Goal: Task Accomplishment & Management: Complete application form

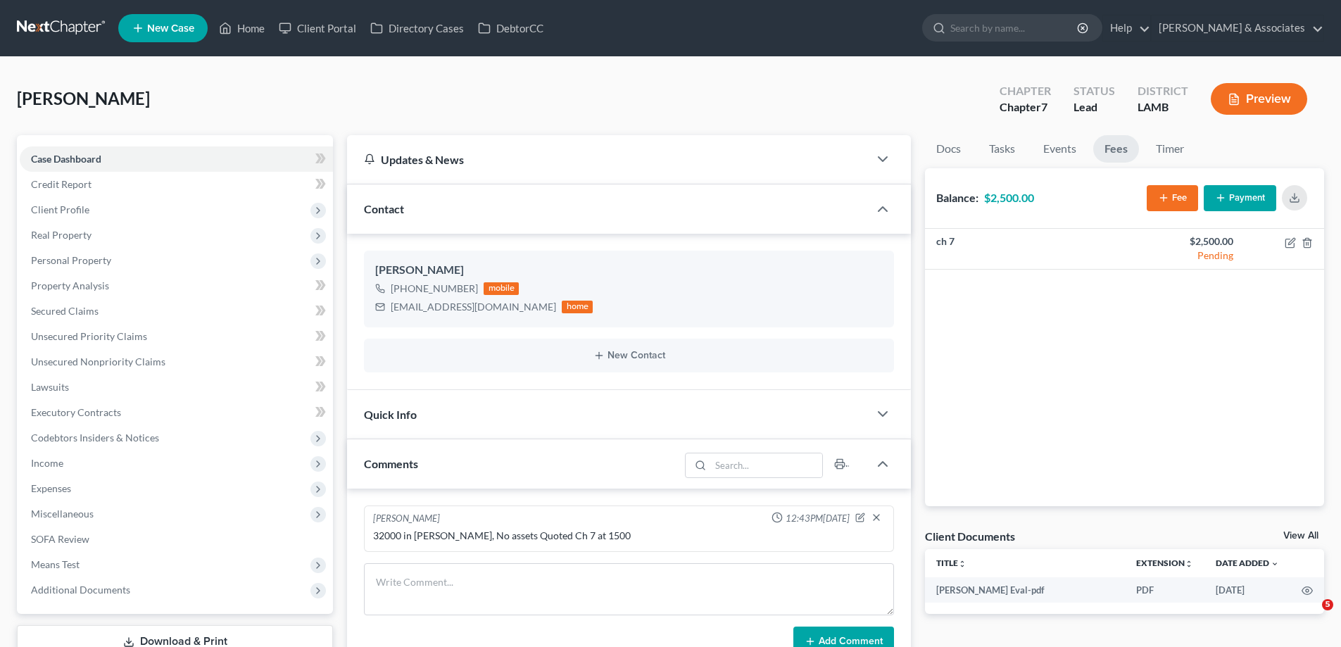
click at [169, 32] on span "New Case" at bounding box center [170, 28] width 47 height 11
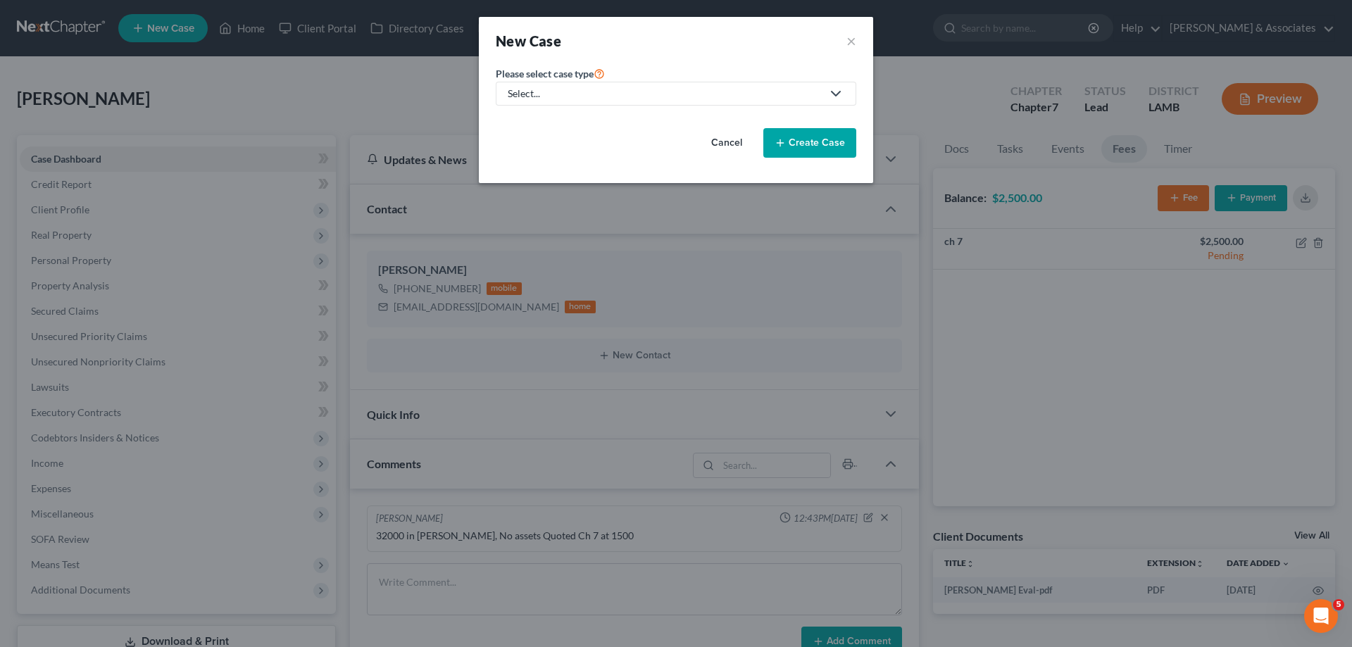
click at [655, 102] on link "Select..." at bounding box center [676, 94] width 360 height 24
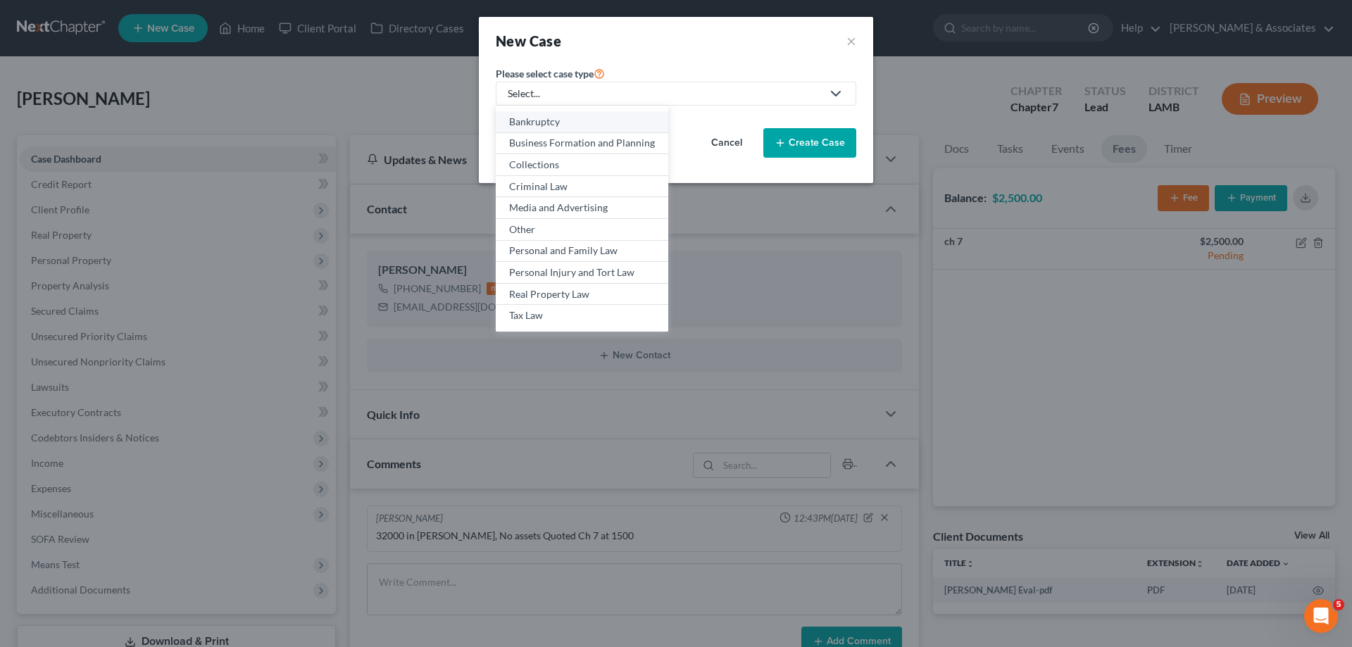
click at [577, 127] on div "Bankruptcy" at bounding box center [582, 122] width 146 height 14
select select "35"
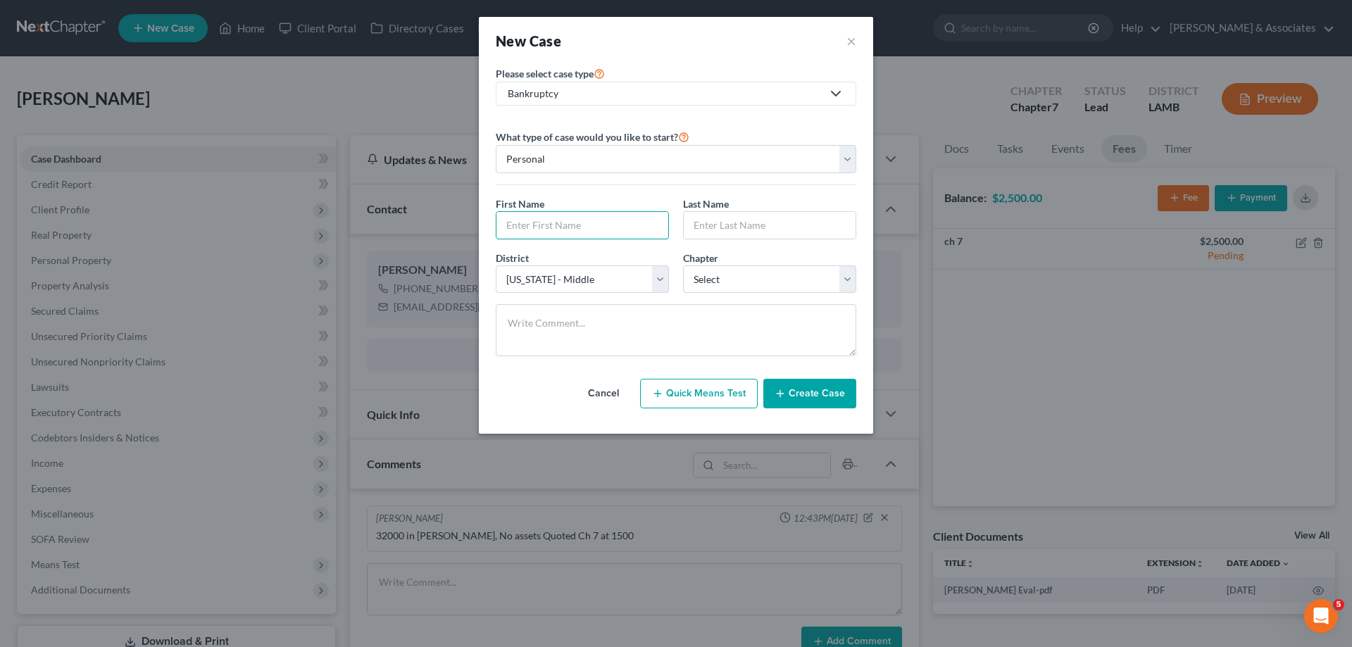
drag, startPoint x: 583, startPoint y: 231, endPoint x: 841, endPoint y: 191, distance: 260.8
click at [583, 231] on input "text" at bounding box center [582, 225] width 172 height 27
type input "[PERSON_NAME]"
select select "3"
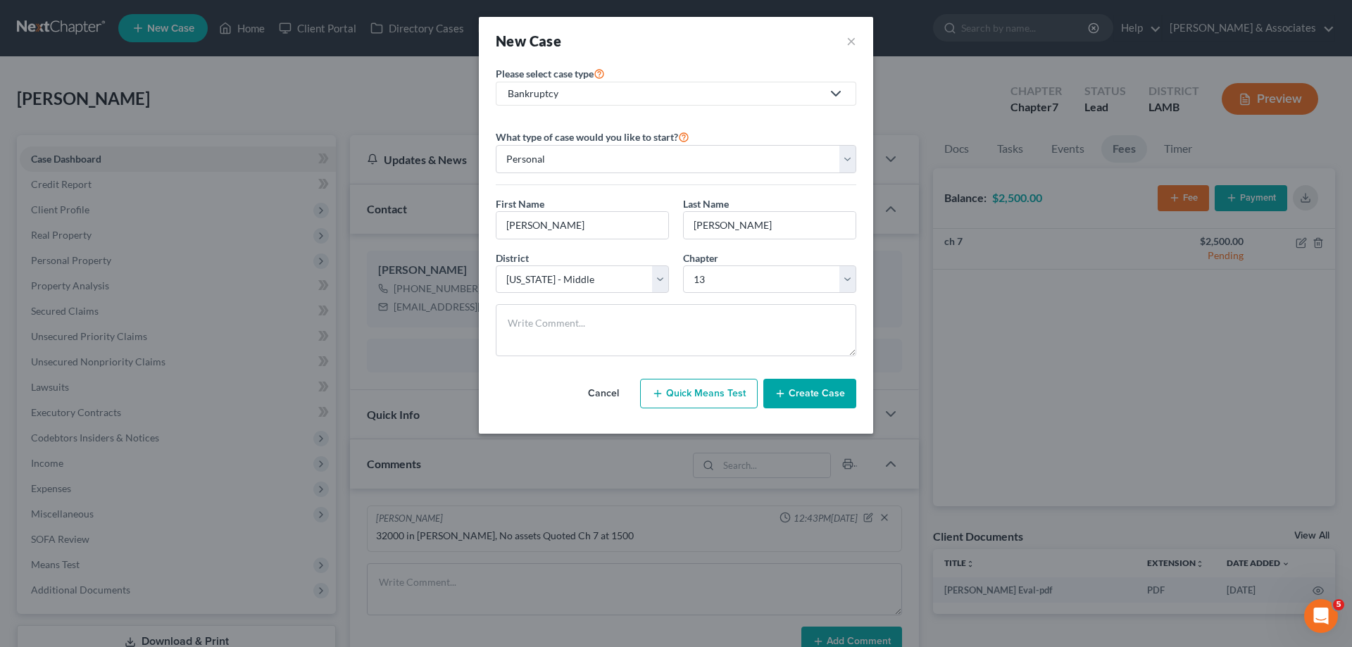
click at [815, 394] on button "Create Case" at bounding box center [809, 394] width 93 height 30
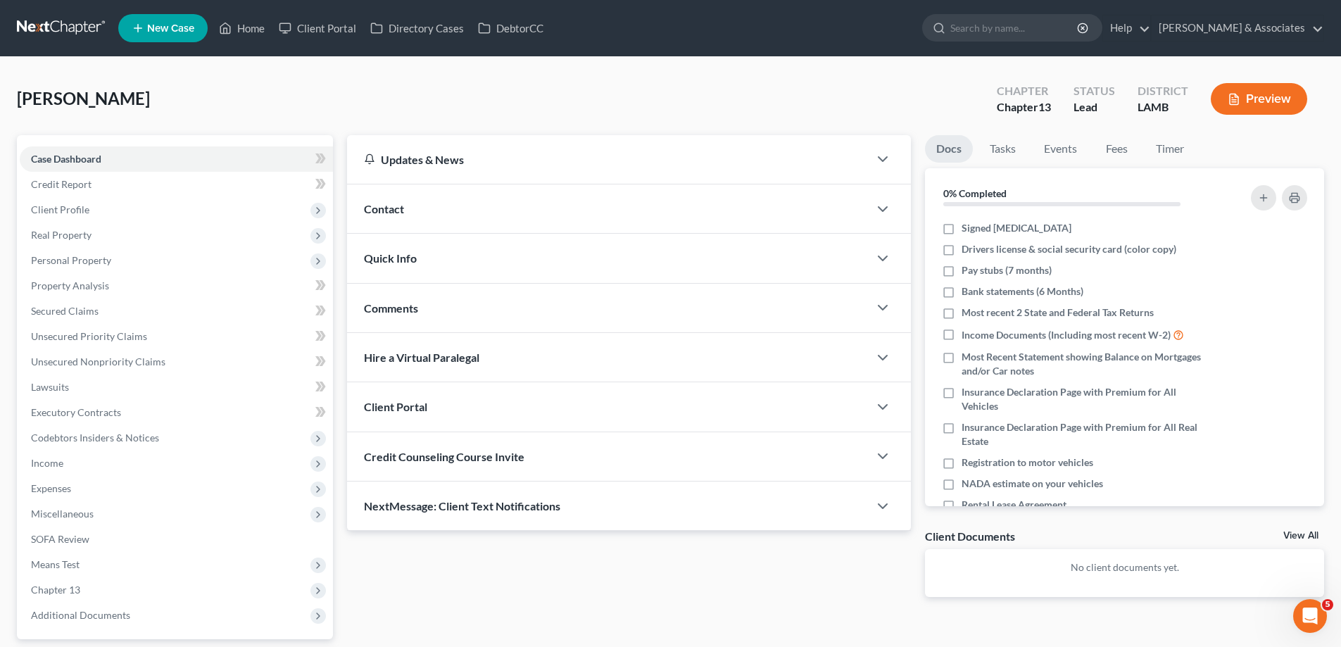
click at [517, 309] on div "Comments" at bounding box center [608, 308] width 522 height 49
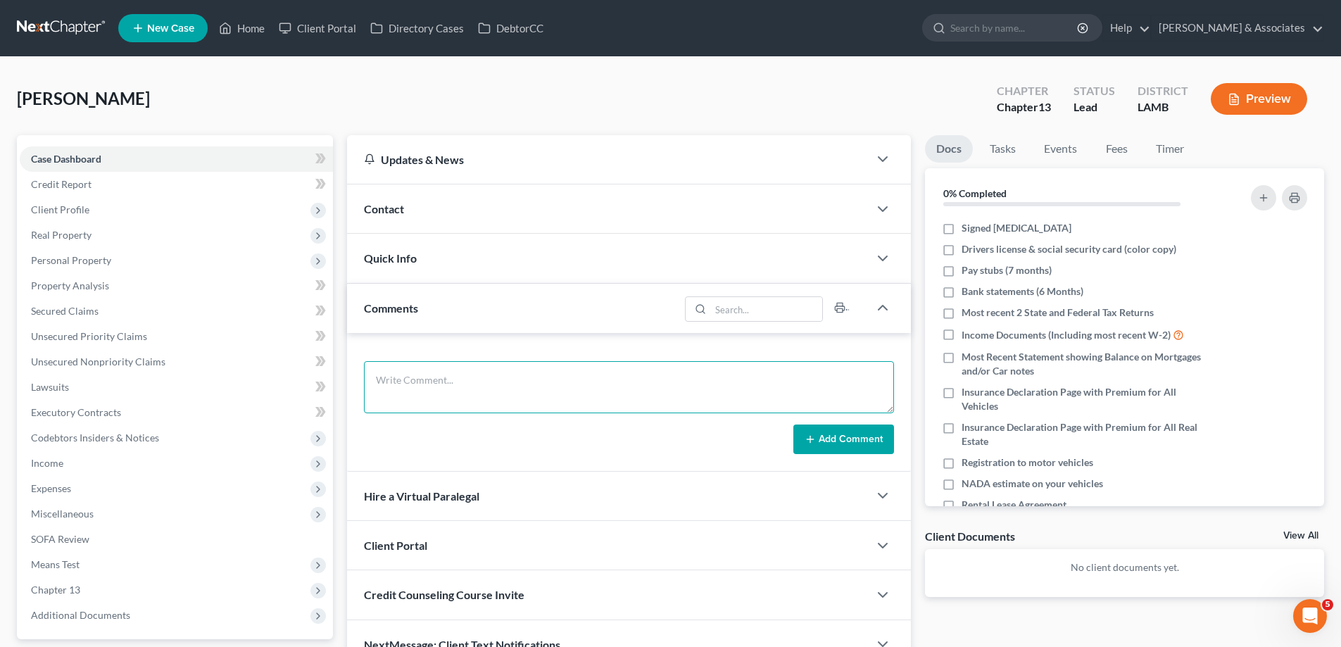
drag, startPoint x: 404, startPoint y: 374, endPoint x: 675, endPoint y: 415, distance: 274.2
click at [404, 374] on textarea at bounding box center [629, 387] width 530 height 52
paste textarea "100000 in [PERSON_NAME] 2000 in Child Support Arrears, HH income is too high fo…"
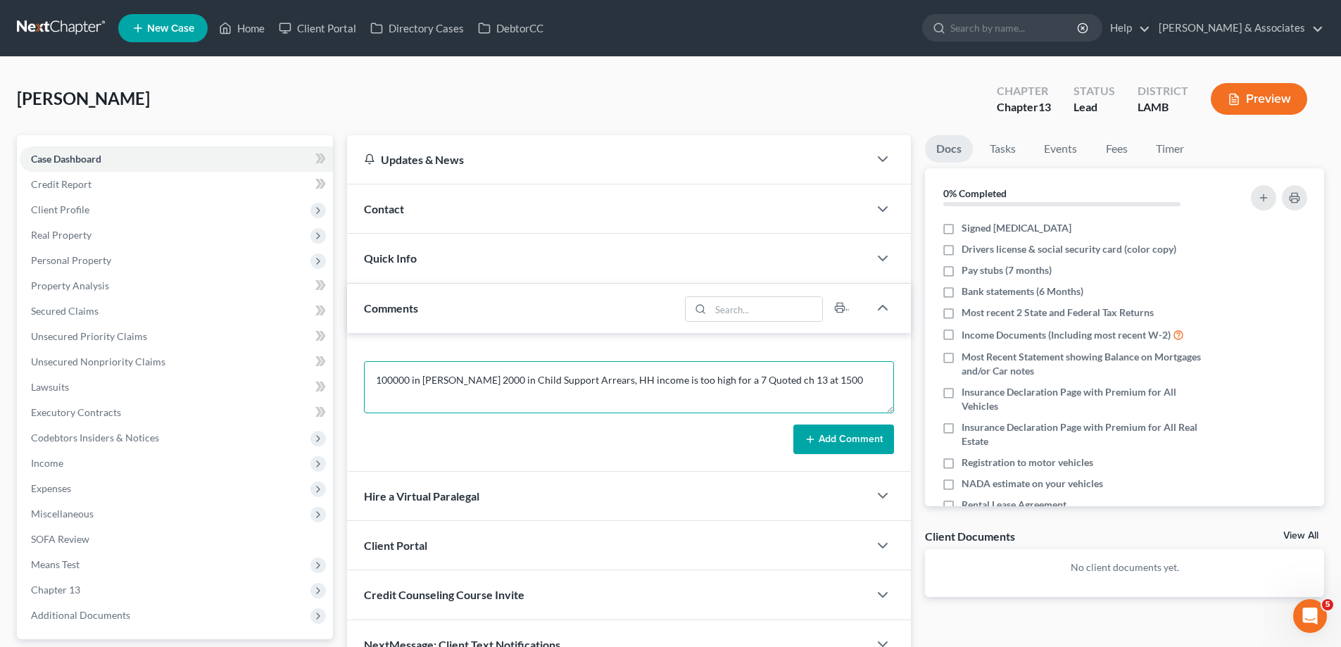
type textarea "100000 in [PERSON_NAME] 2000 in Child Support Arrears, HH income is too high fo…"
click at [870, 427] on button "Add Comment" at bounding box center [843, 440] width 101 height 30
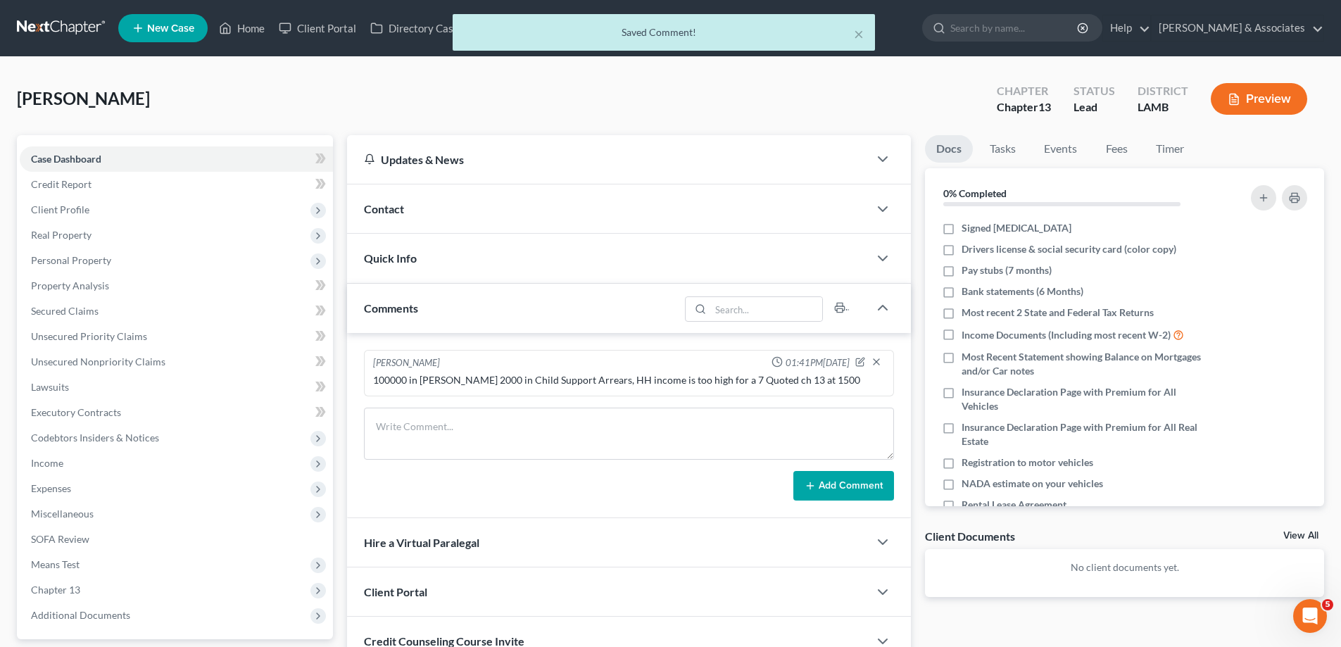
click at [532, 203] on div "Contact" at bounding box center [608, 208] width 522 height 49
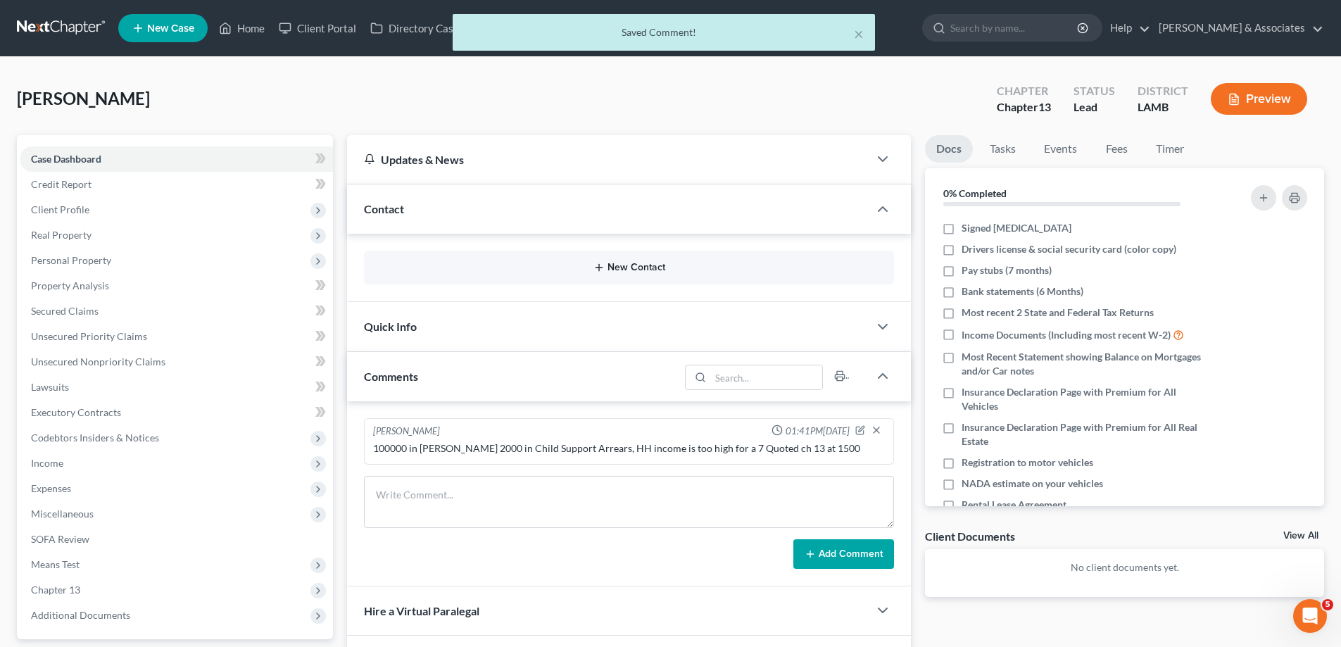
click at [686, 268] on button "New Contact" at bounding box center [629, 267] width 508 height 11
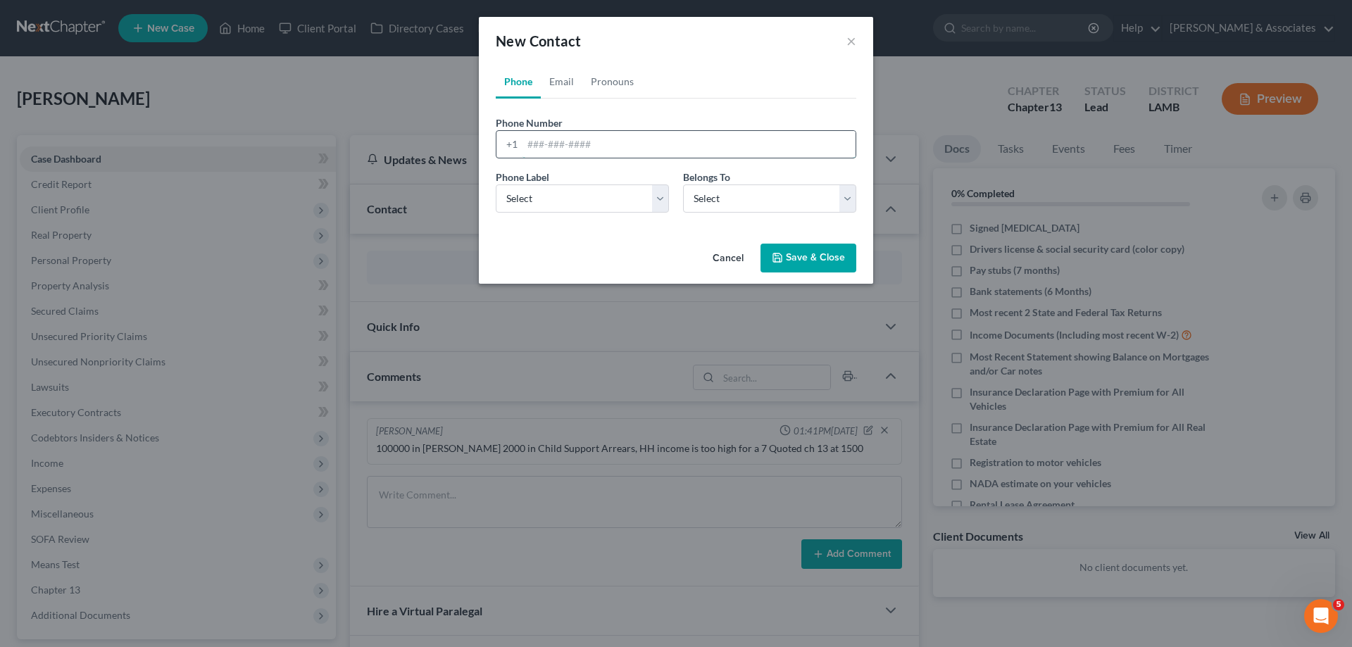
click at [587, 147] on input "tel" at bounding box center [688, 144] width 333 height 27
paste input "[PHONE_NUMBER]"
type input "[PHONE_NUMBER]"
click at [546, 207] on select "Select Mobile Home Work Other" at bounding box center [582, 198] width 173 height 28
select select "0"
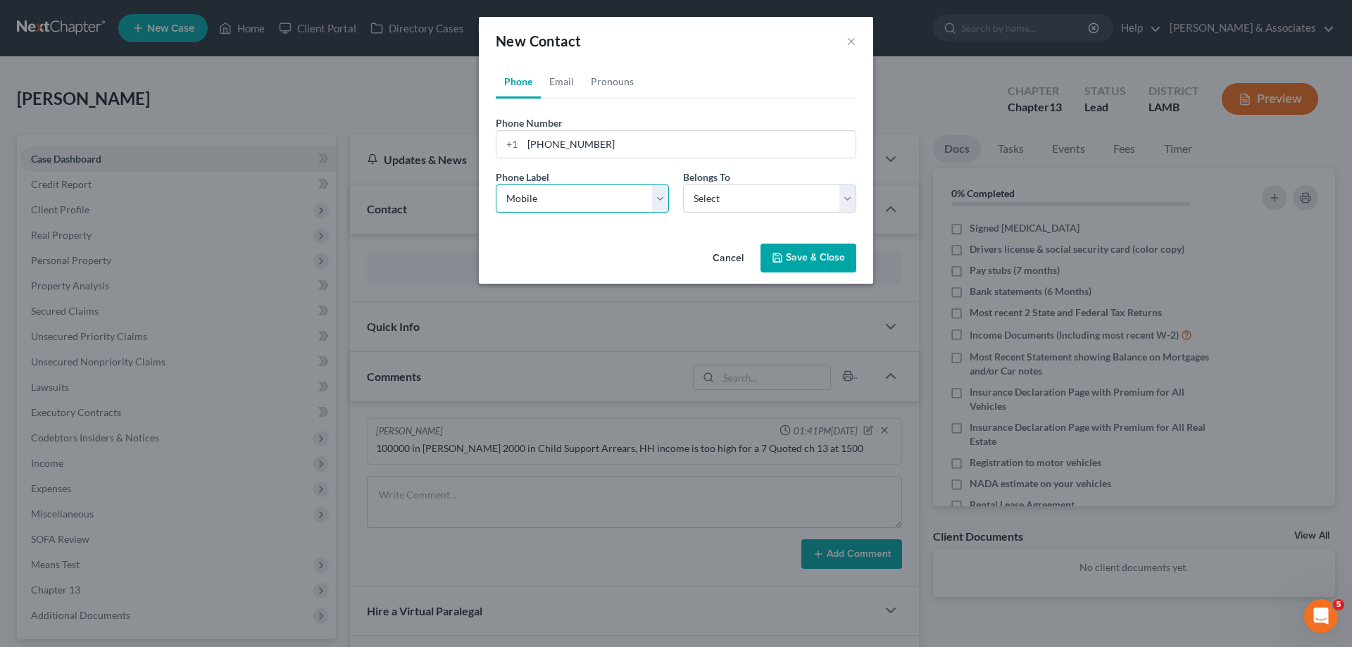
click at [496, 184] on select "Select Mobile Home Work Other" at bounding box center [582, 198] width 173 height 28
drag, startPoint x: 703, startPoint y: 199, endPoint x: 690, endPoint y: 212, distance: 18.4
click at [703, 199] on select "Select Client Other" at bounding box center [769, 198] width 173 height 28
select select "0"
click at [683, 184] on select "Select Client Other" at bounding box center [769, 198] width 173 height 28
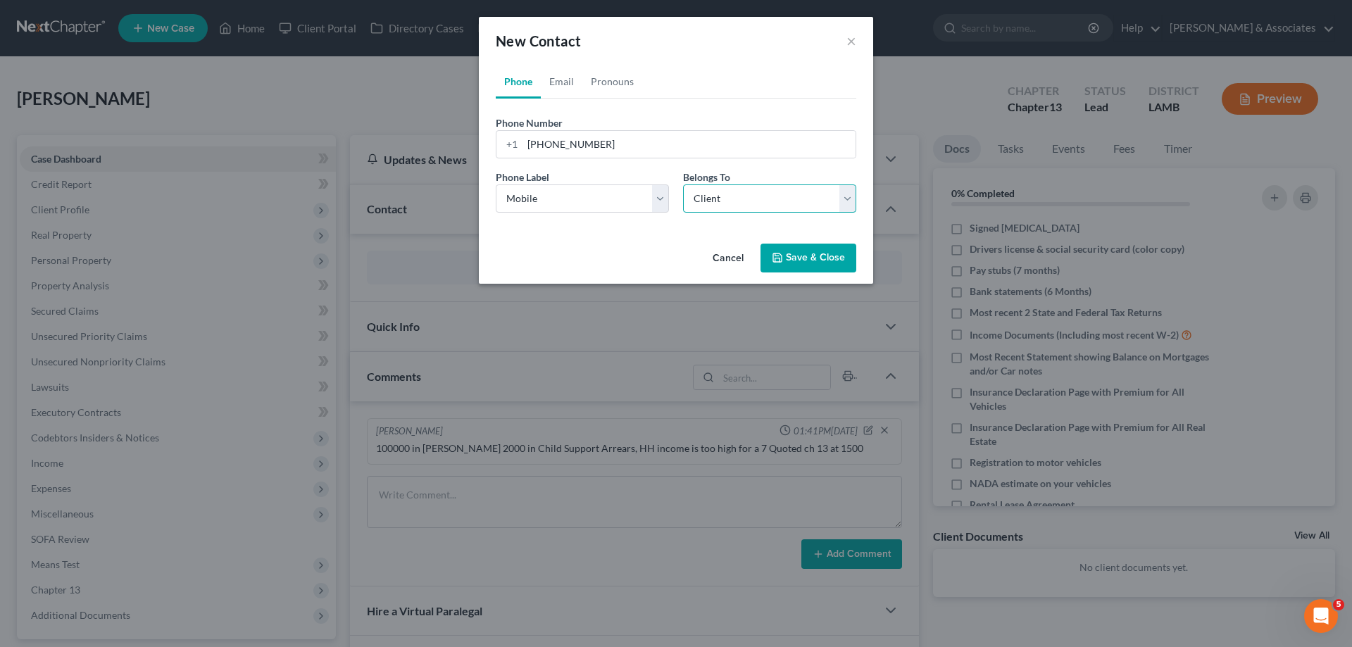
select select "0"
click at [556, 79] on link "Email" at bounding box center [562, 82] width 42 height 34
click at [529, 151] on input "email" at bounding box center [688, 144] width 333 height 27
paste input "[EMAIL_ADDRESS][DOMAIN_NAME]"
type input "[EMAIL_ADDRESS][DOMAIN_NAME]"
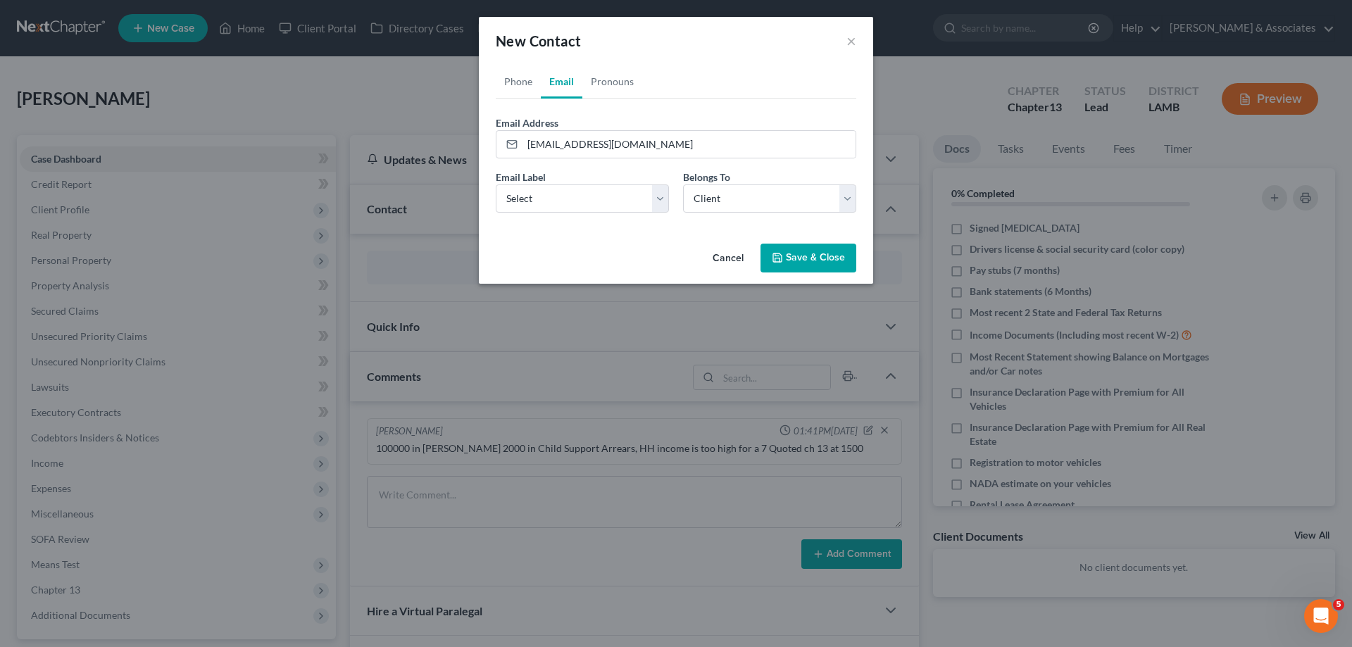
click at [597, 218] on div "Email Label Select Home Work Other Belongs To * Select Client Other" at bounding box center [676, 197] width 375 height 54
drag, startPoint x: 636, startPoint y: 189, endPoint x: 605, endPoint y: 212, distance: 39.3
click at [636, 189] on select "Select Home Work Other" at bounding box center [582, 198] width 173 height 28
select select "0"
click at [496, 184] on select "Select Home Work Other" at bounding box center [582, 198] width 173 height 28
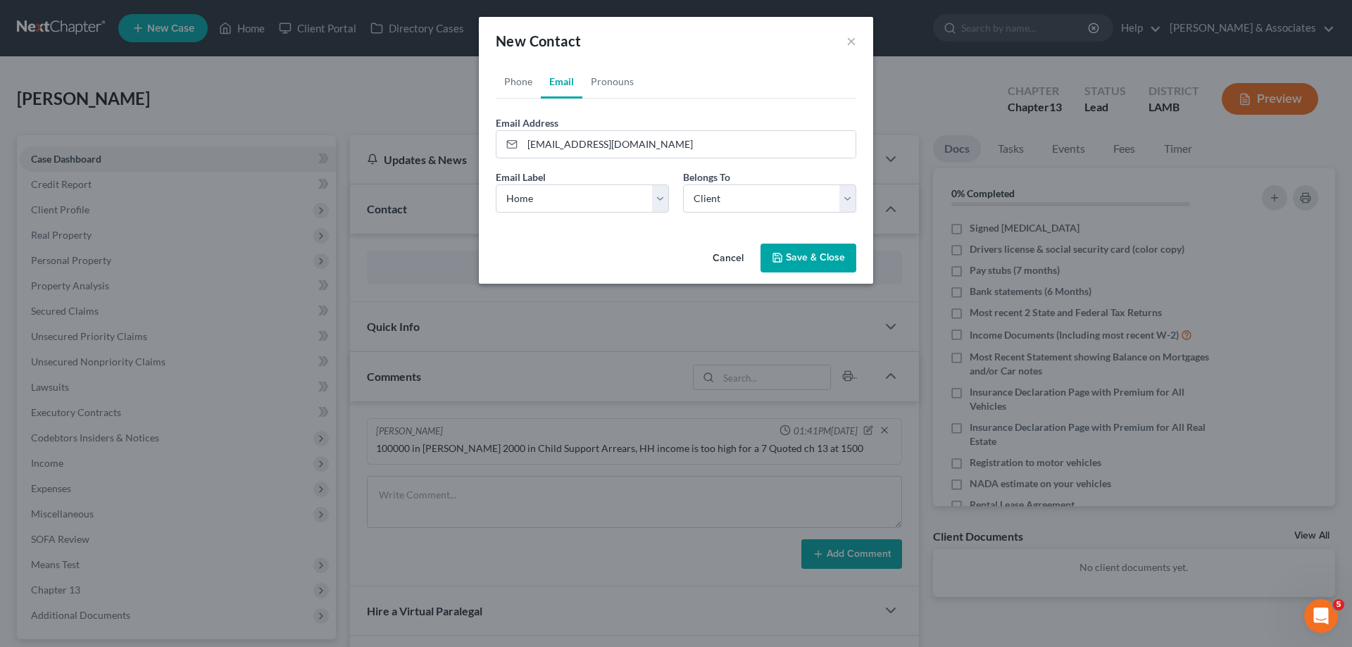
click at [800, 250] on button "Save & Close" at bounding box center [808, 259] width 96 height 30
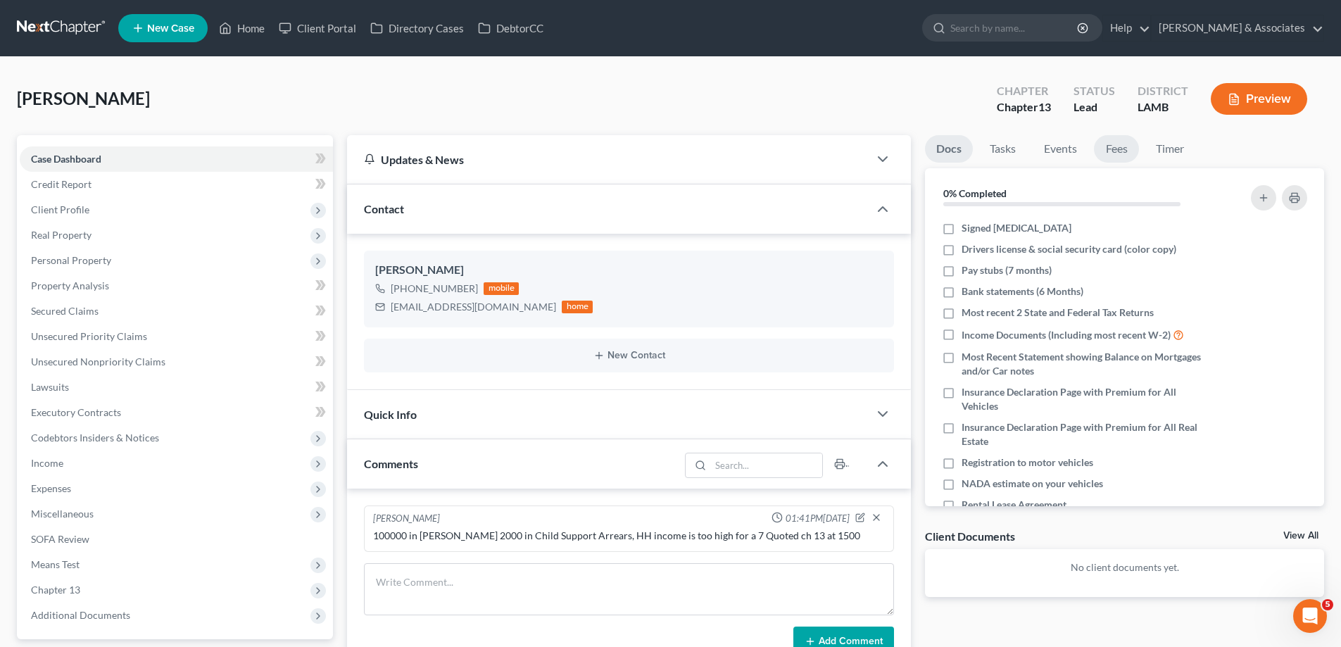
click at [1123, 147] on link "Fees" at bounding box center [1116, 148] width 45 height 27
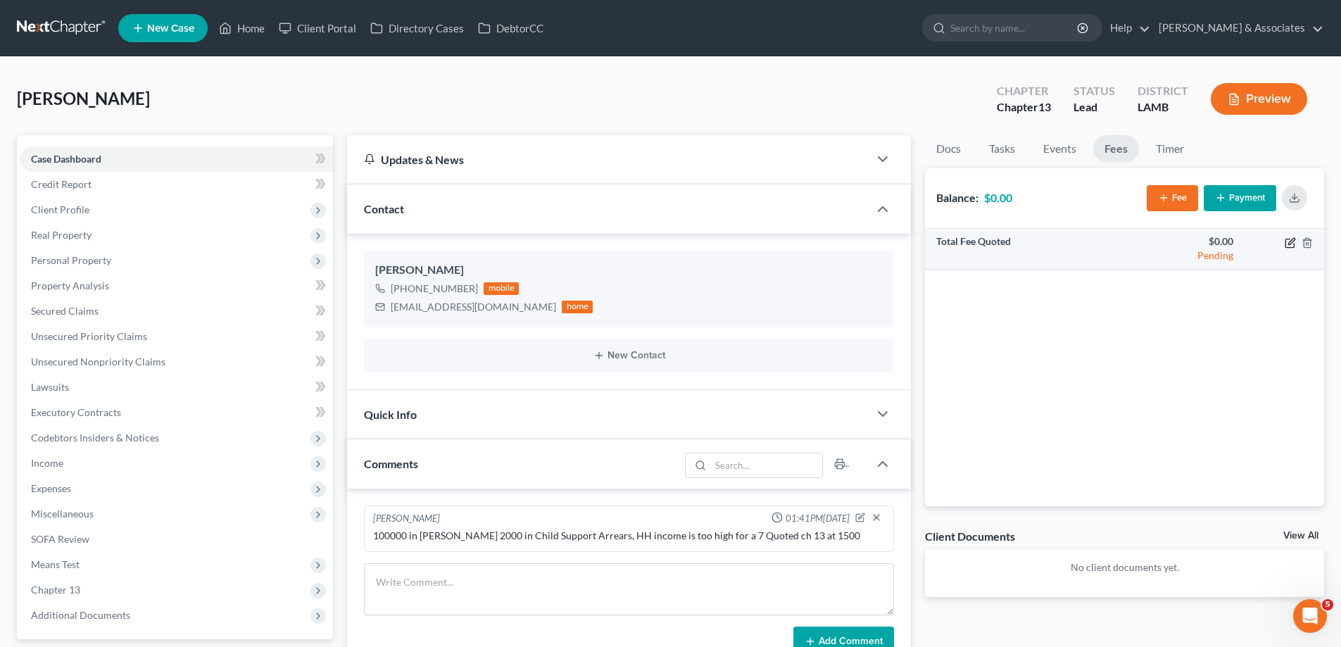
click at [1289, 237] on icon "button" at bounding box center [1290, 242] width 11 height 11
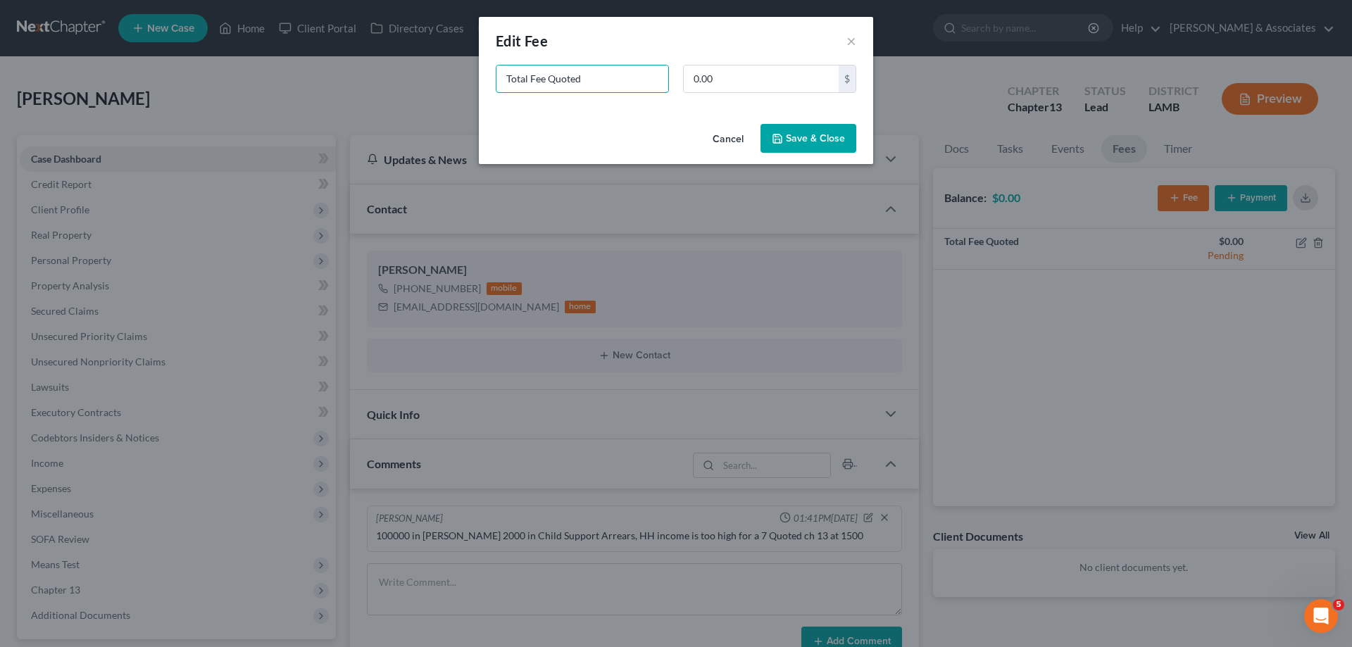
drag, startPoint x: 648, startPoint y: 80, endPoint x: 310, endPoint y: 65, distance: 337.6
click at [360, 68] on div "New Fee Edit Fee × Total Fee Quoted 0.00 $ Cancel Save & Close" at bounding box center [676, 323] width 1352 height 647
type input "ch 13"
type input "1,500"
click at [810, 140] on button "Save & Close" at bounding box center [808, 139] width 96 height 30
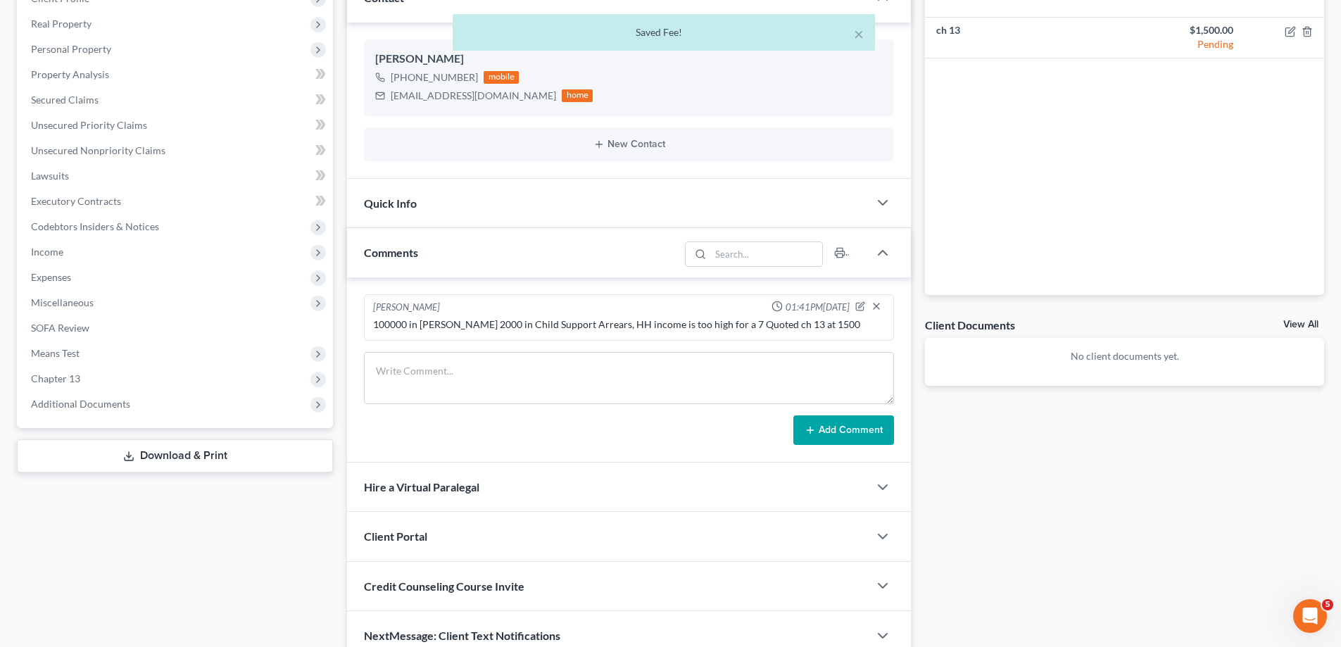
click at [1290, 322] on link "View All" at bounding box center [1300, 325] width 35 height 10
